Goal: Information Seeking & Learning: Learn about a topic

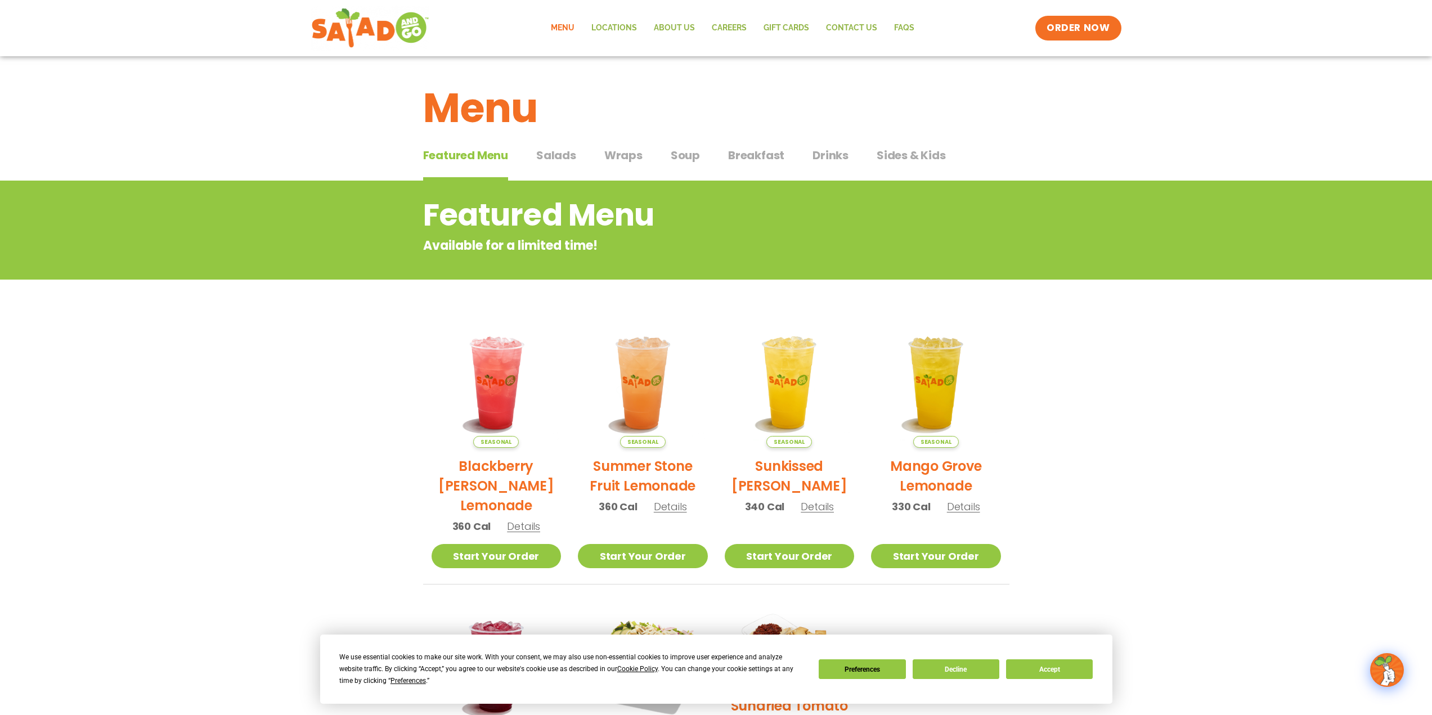
click at [677, 160] on span "Soup" at bounding box center [685, 155] width 29 height 17
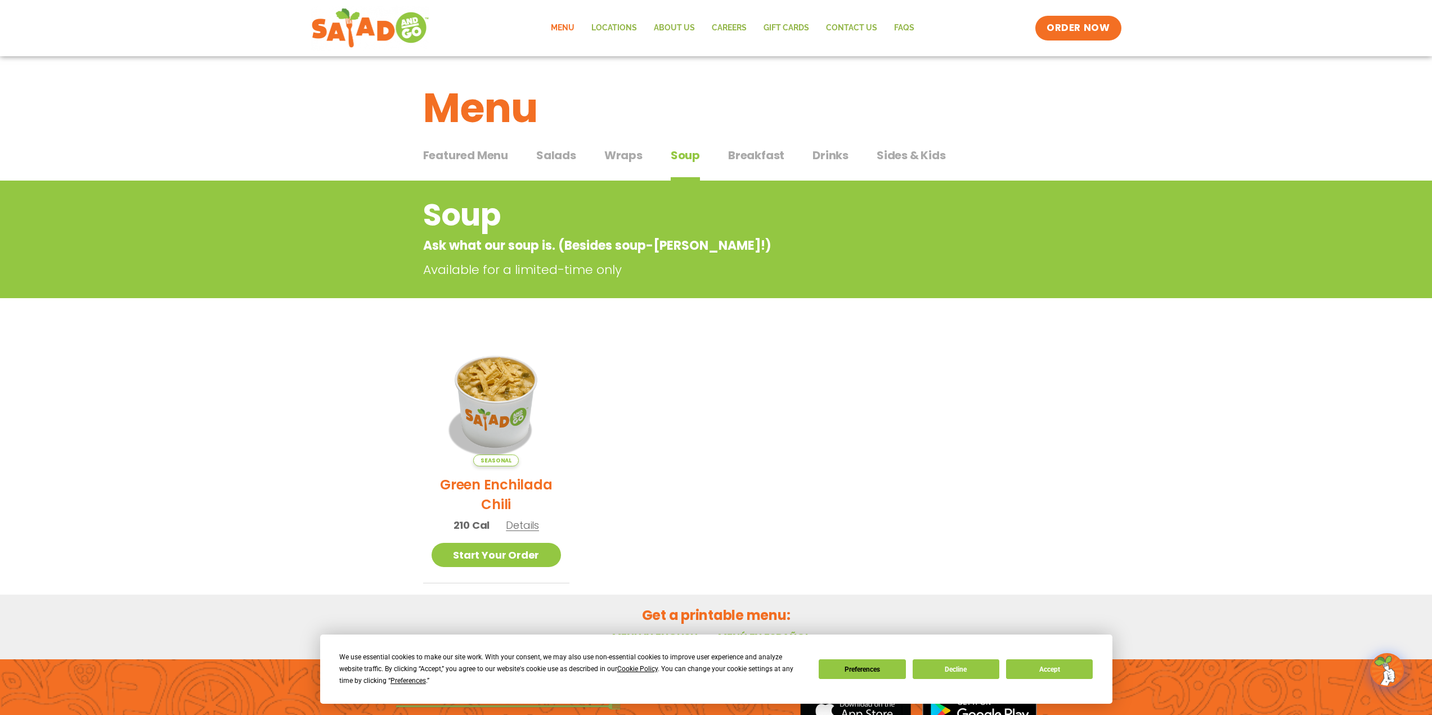
click at [636, 159] on span "Wraps" at bounding box center [623, 155] width 38 height 17
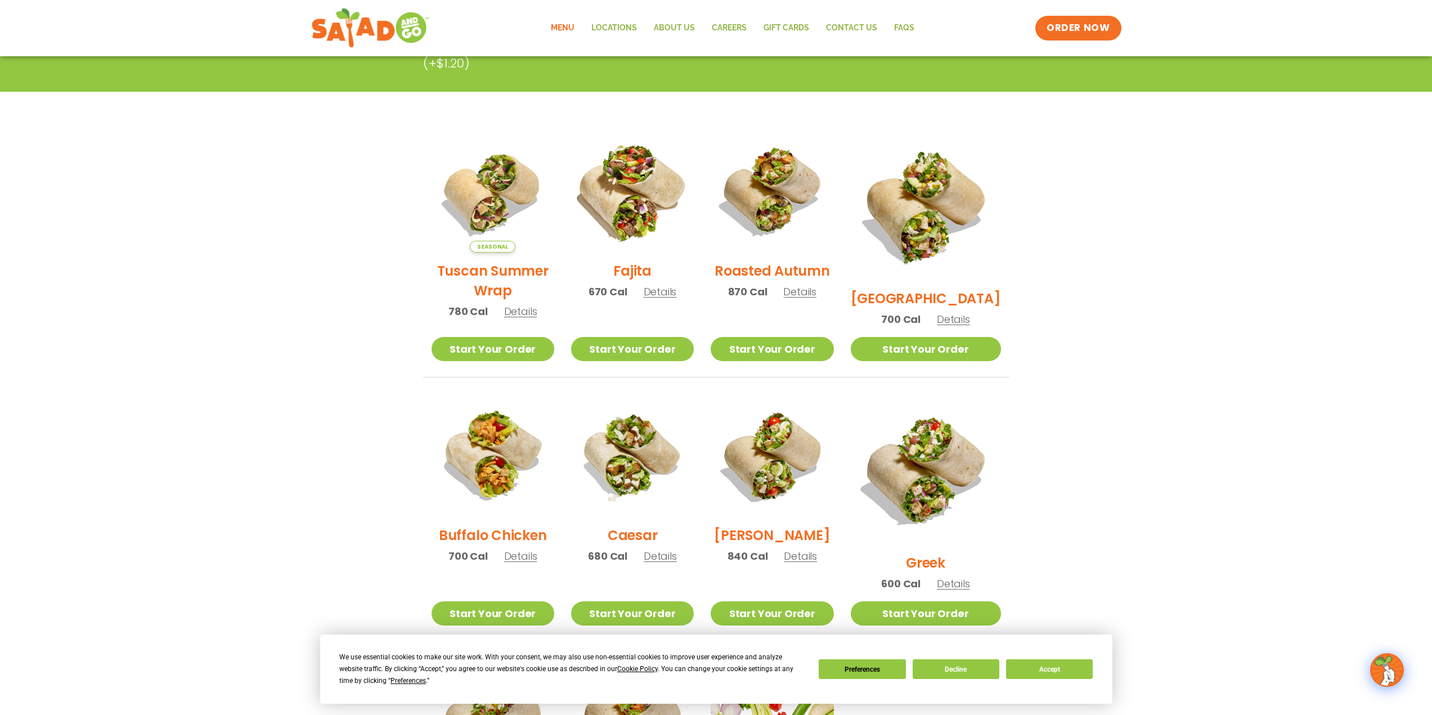
scroll to position [224, 0]
click at [635, 182] on img at bounding box center [632, 192] width 144 height 144
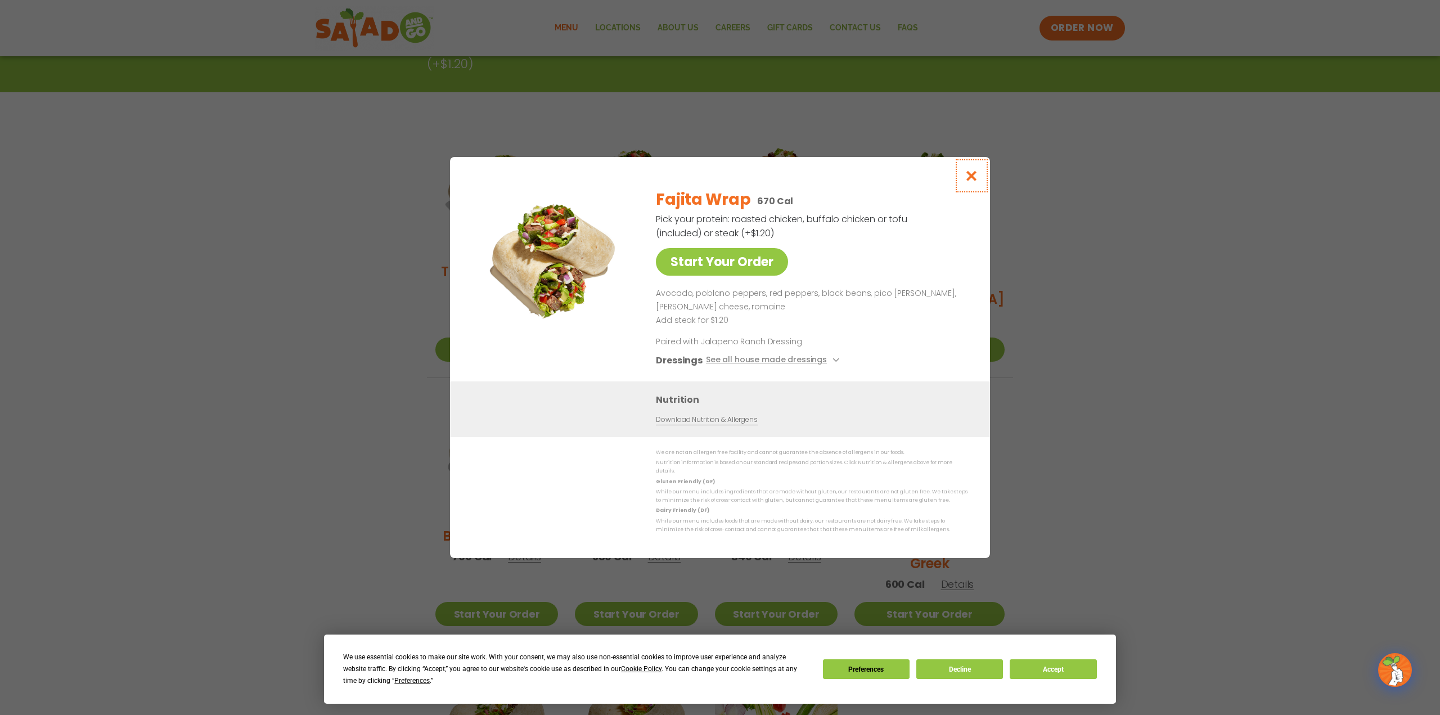
click at [974, 172] on button "Close modal" at bounding box center [972, 176] width 37 height 38
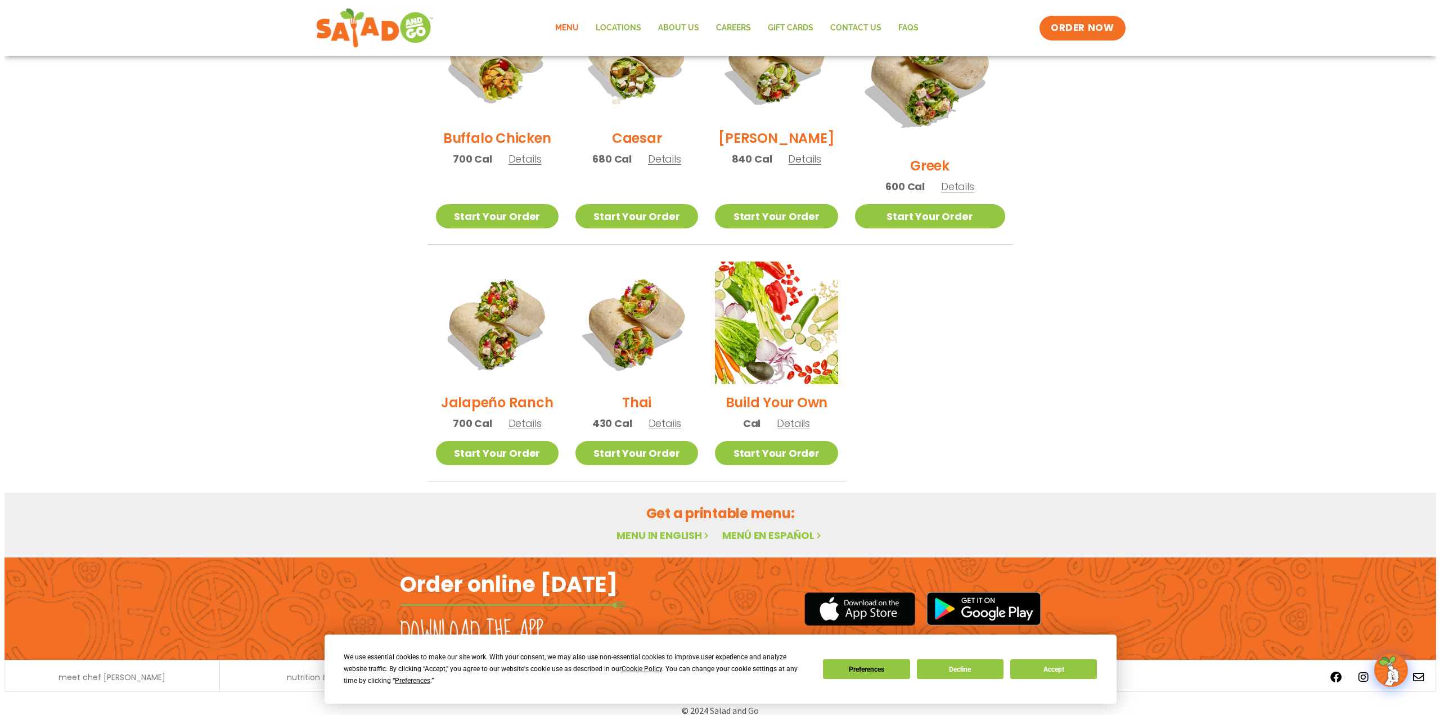
scroll to position [623, 0]
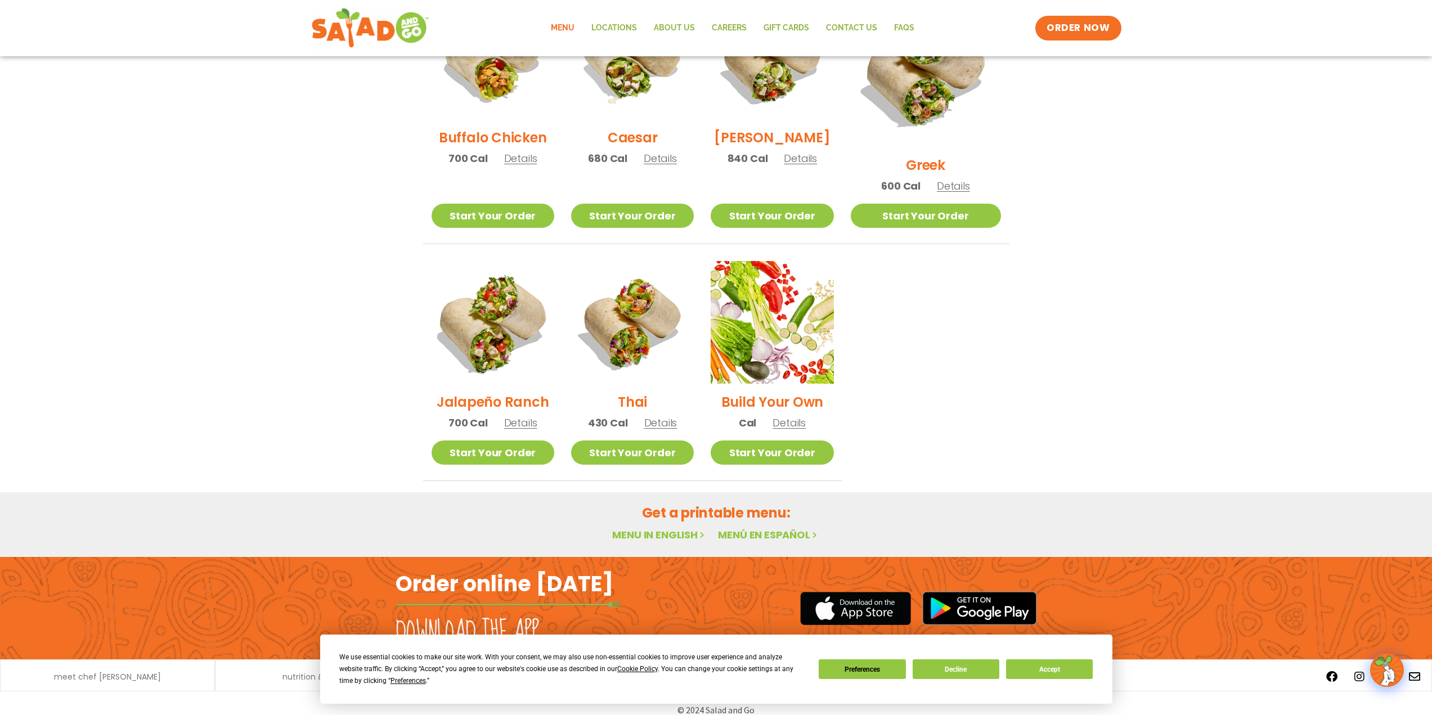
click at [523, 320] on img at bounding box center [492, 322] width 144 height 144
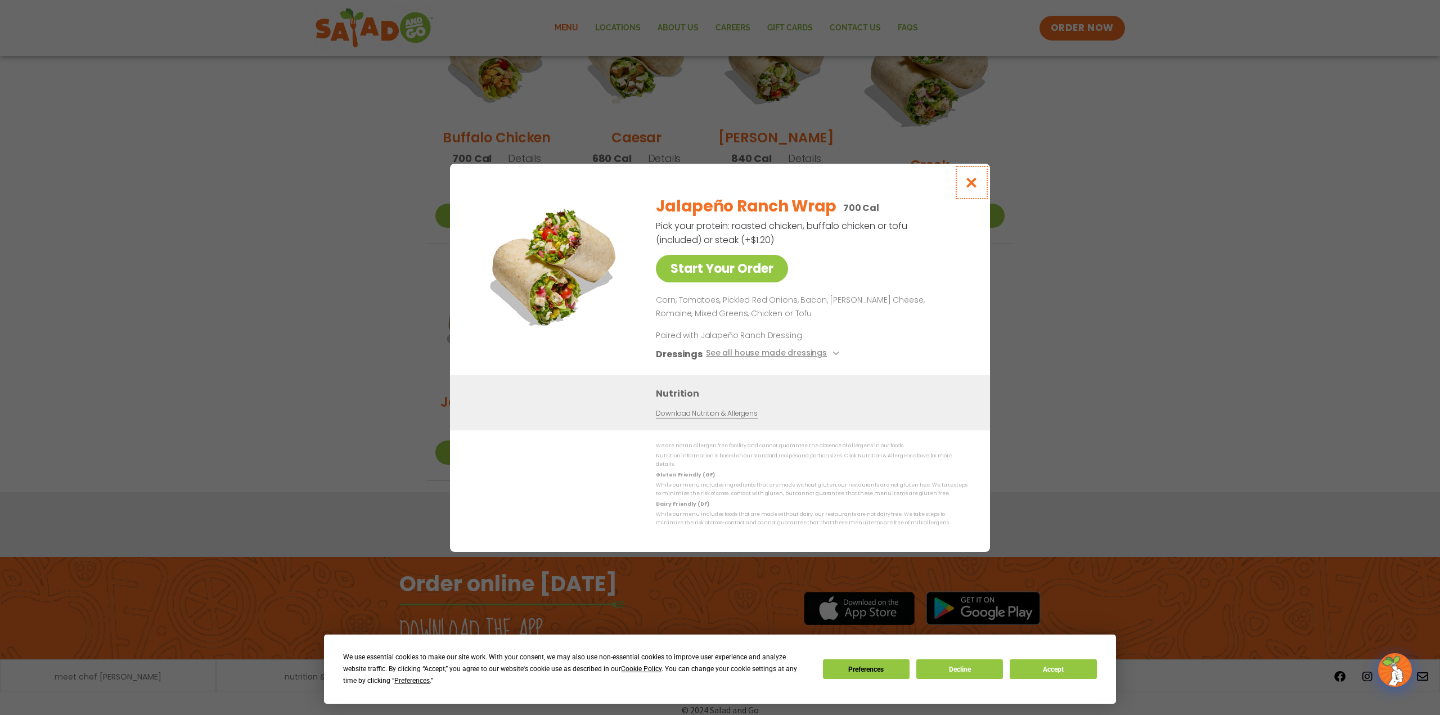
click at [968, 185] on icon "Close modal" at bounding box center [972, 183] width 14 height 12
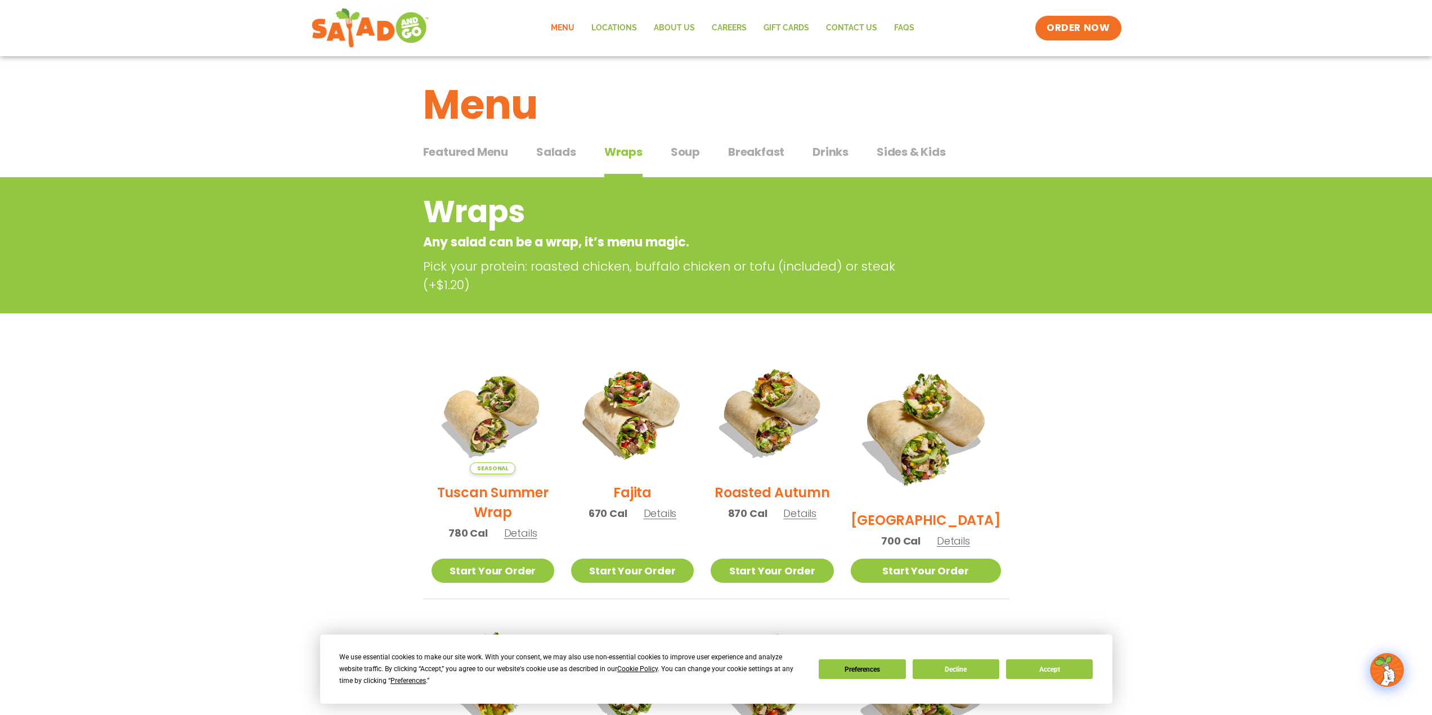
scroll to position [0, 0]
